Goal: Navigation & Orientation: Find specific page/section

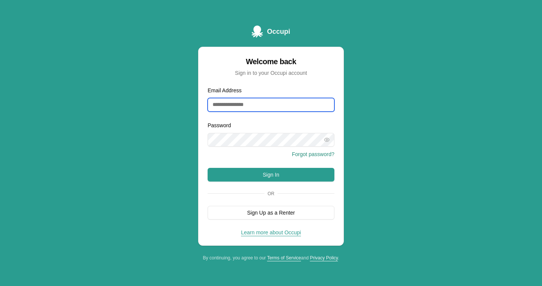
click at [238, 104] on input "Email Address" at bounding box center [271, 105] width 127 height 14
type input "**********"
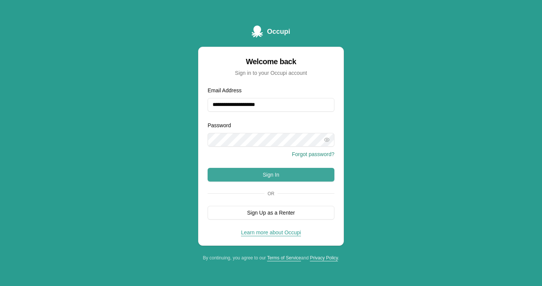
click at [298, 177] on button "Sign In" at bounding box center [271, 175] width 127 height 14
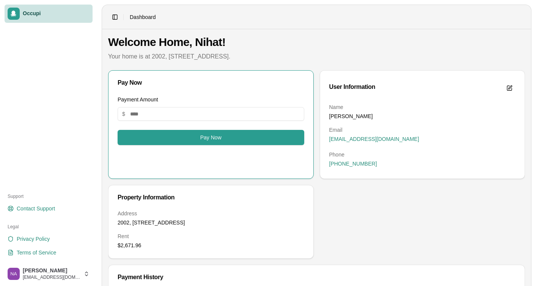
click at [280, 49] on div "Welcome Home, Nihat! Your home is at 2002, [STREET_ADDRESS]." at bounding box center [316, 48] width 417 height 26
